Goal: Transaction & Acquisition: Purchase product/service

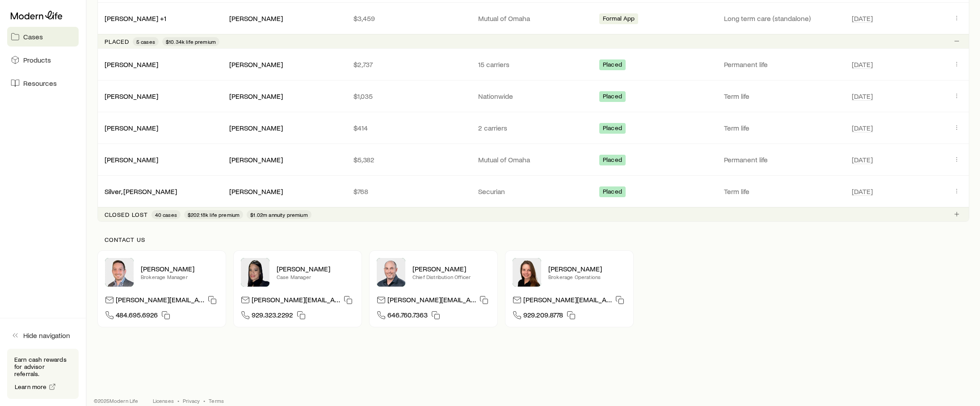
scroll to position [547, 0]
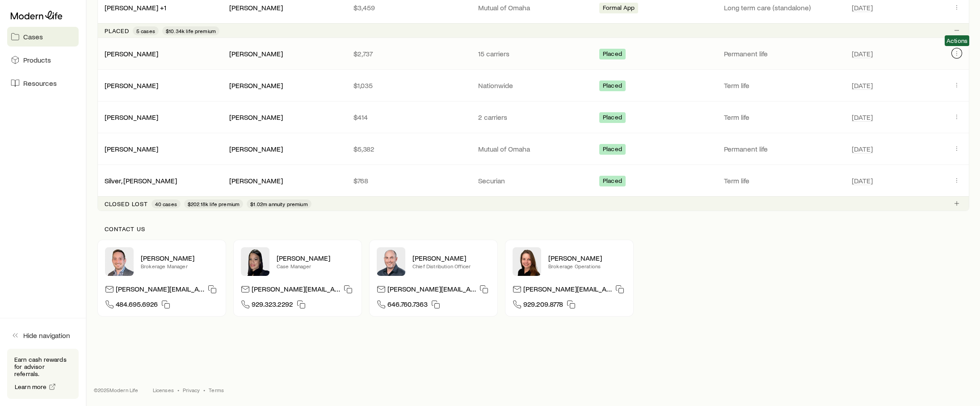
click at [956, 54] on icon "Client cases" at bounding box center [957, 53] width 7 height 7
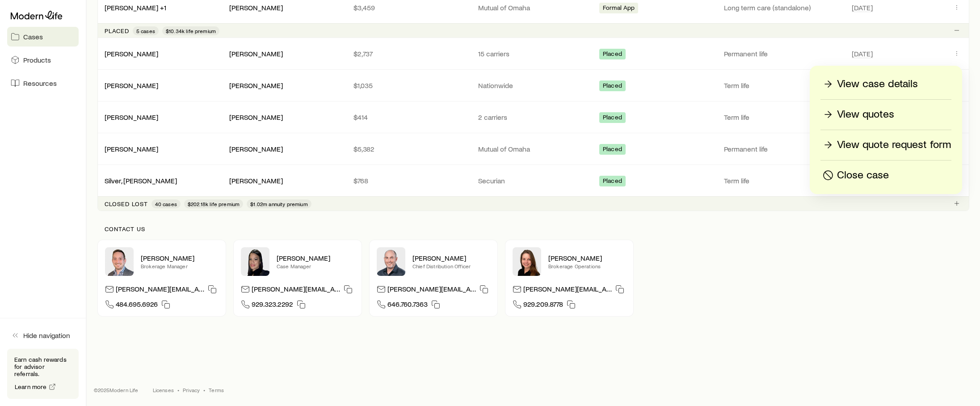
click at [869, 110] on p "View quotes" at bounding box center [865, 114] width 57 height 14
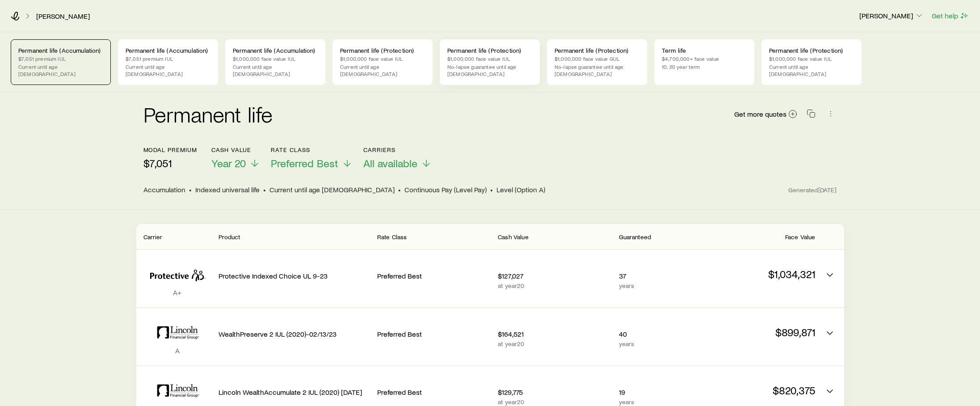
click at [503, 55] on p "$1,000,000 face value IUL" at bounding box center [490, 58] width 85 height 7
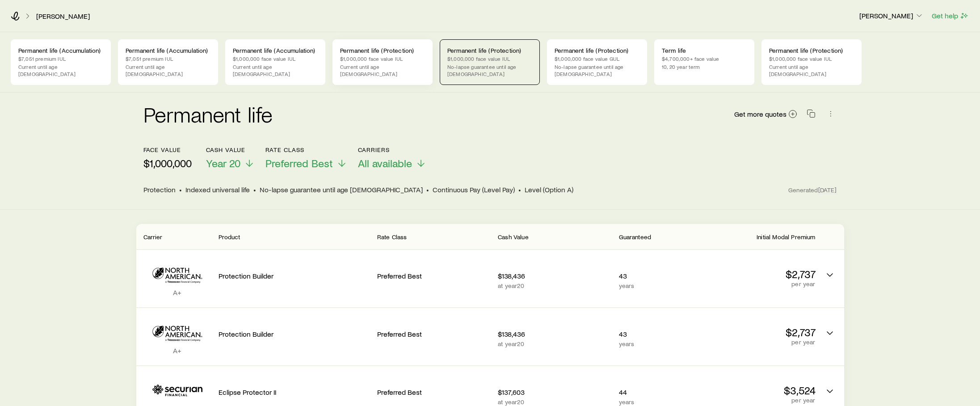
click at [411, 54] on p "Permanent life (Protection)" at bounding box center [382, 50] width 85 height 7
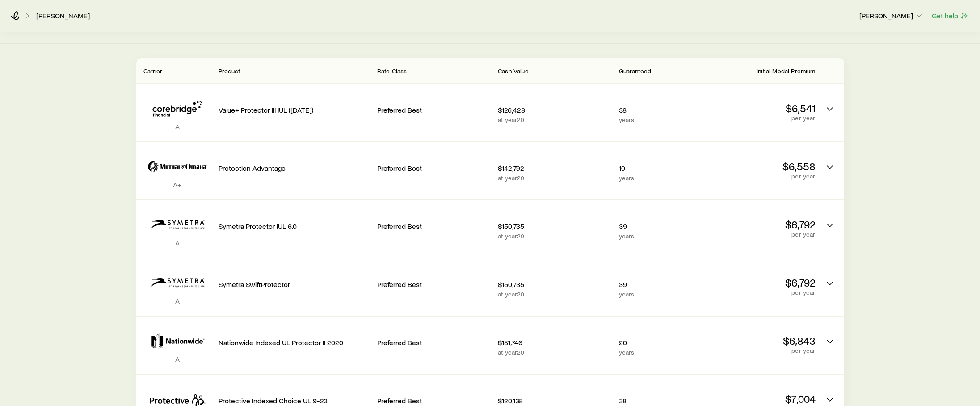
scroll to position [166, 0]
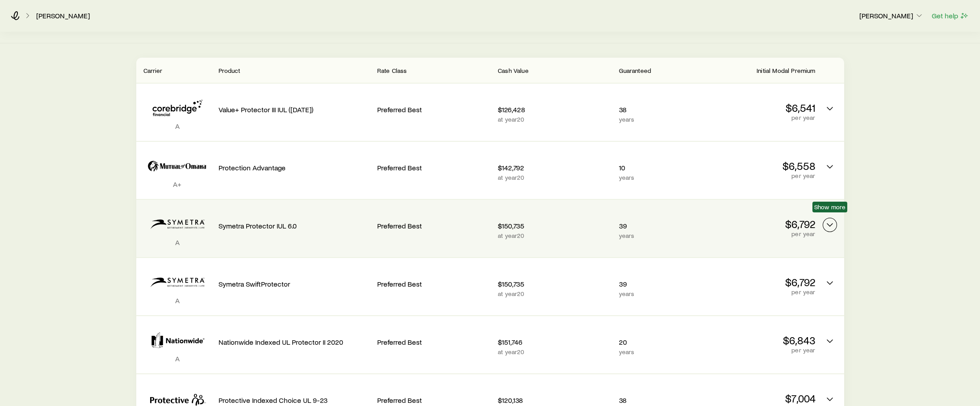
click at [831, 220] on icon "Permanent quotes" at bounding box center [830, 225] width 11 height 11
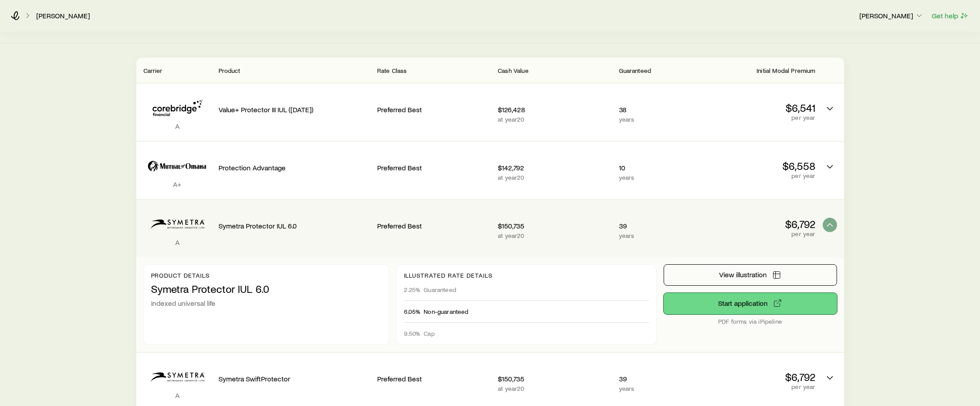
click at [753, 296] on link "Start application" at bounding box center [750, 303] width 173 height 21
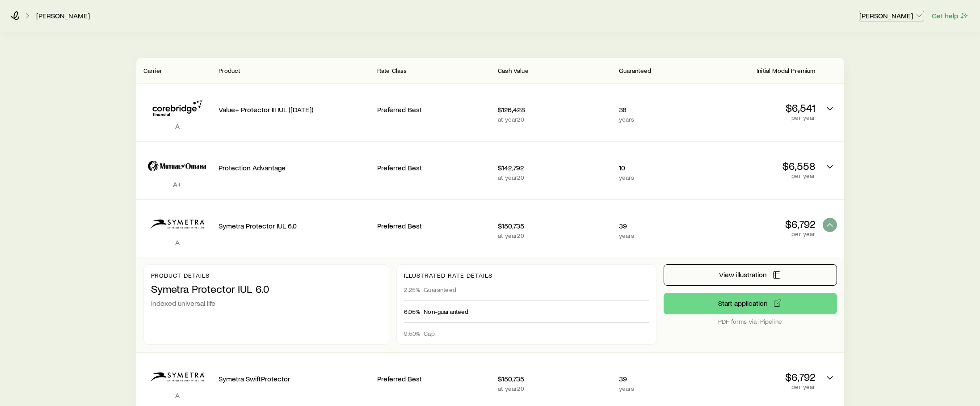
click at [892, 16] on p "[PERSON_NAME]" at bounding box center [892, 15] width 64 height 9
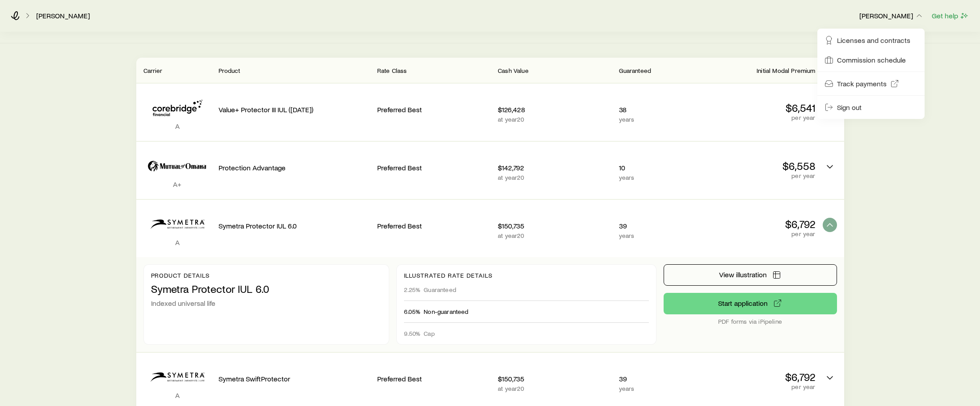
click at [56, 9] on div "[PERSON_NAME] M [PERSON_NAME] Get help" at bounding box center [490, 16] width 980 height 32
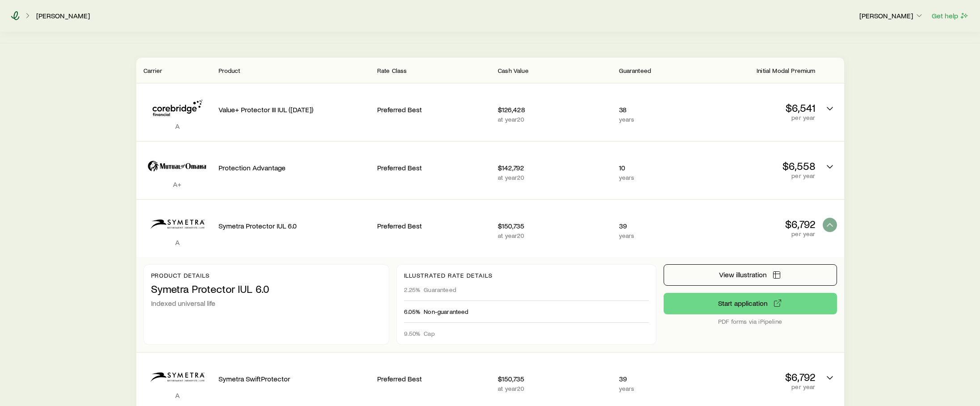
click at [13, 18] on icon at bounding box center [15, 15] width 8 height 9
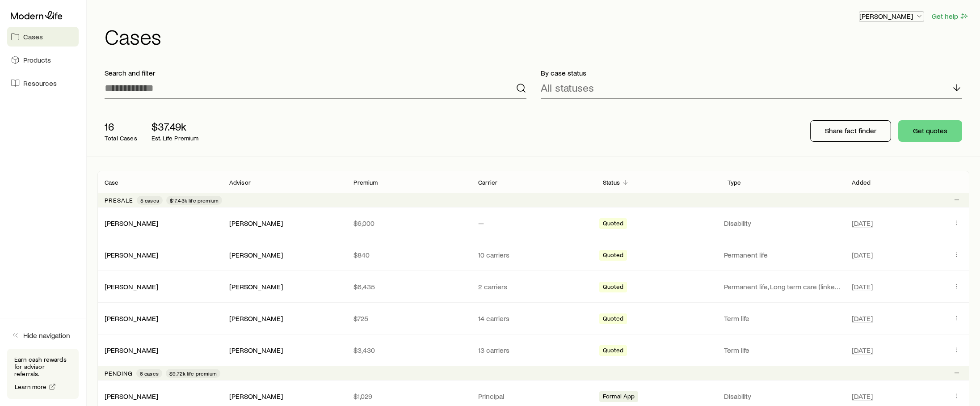
click at [899, 19] on p "[PERSON_NAME]" at bounding box center [892, 16] width 64 height 9
click at [43, 80] on span "Resources" at bounding box center [40, 83] width 34 height 9
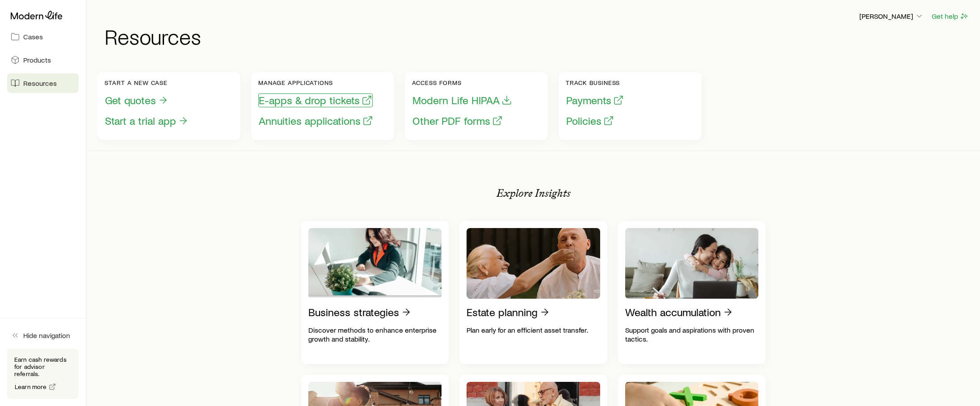
click at [347, 99] on button "E-apps & drop tickets" at bounding box center [315, 100] width 114 height 14
click at [797, 118] on div "Start a new case Get quotes Start a trial app Manage applications E-apps & drop…" at bounding box center [533, 105] width 872 height 89
